Goal: Task Accomplishment & Management: Manage account settings

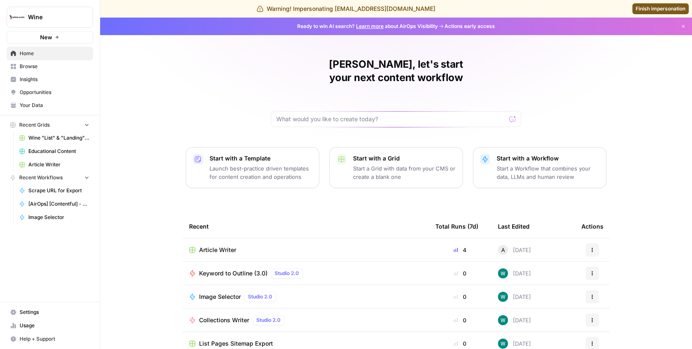
click at [33, 317] on link "Settings" at bounding box center [50, 311] width 86 height 13
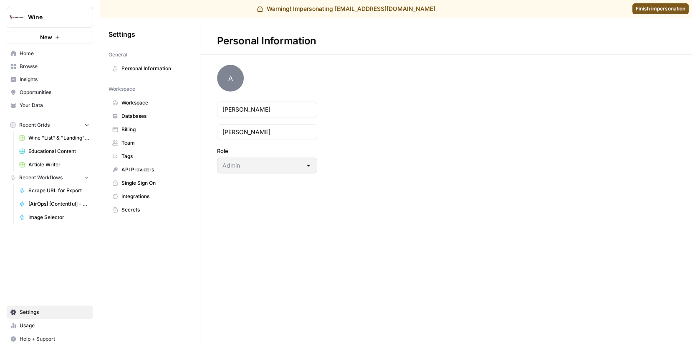
click at [155, 139] on span "Team" at bounding box center [155, 143] width 66 height 8
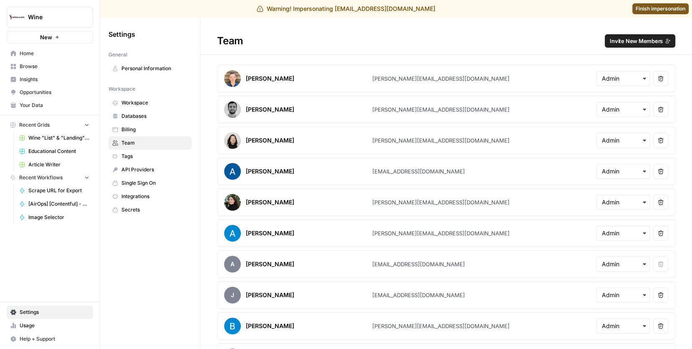
click at [620, 35] on button "Invite New Members" at bounding box center [640, 40] width 71 height 13
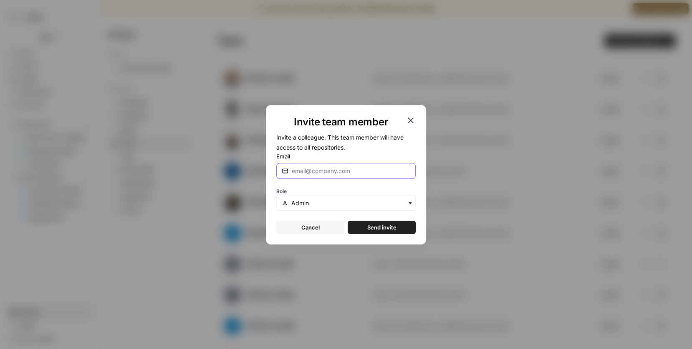
click at [352, 170] on input "Email" at bounding box center [351, 171] width 119 height 8
paste input "[PERSON_NAME][EMAIL_ADDRESS][DOMAIN_NAME]"
type input "[PERSON_NAME][EMAIL_ADDRESS][DOMAIN_NAME]"
click at [372, 230] on span "Send invite" at bounding box center [381, 227] width 29 height 8
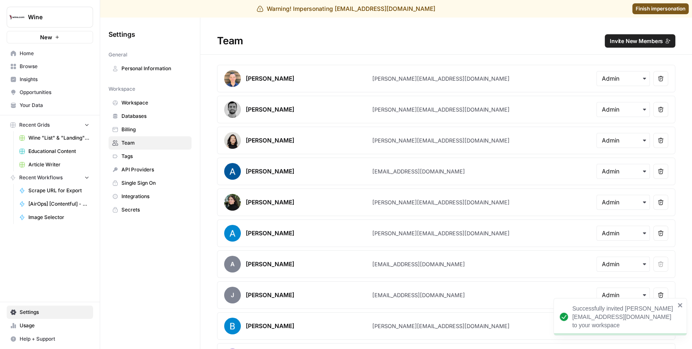
click at [665, 11] on span "Finish impersonation" at bounding box center [661, 9] width 50 height 8
